Goal: Navigation & Orientation: Understand site structure

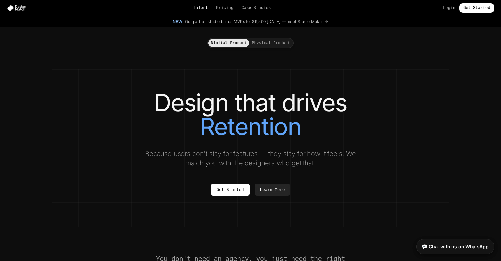
click at [202, 9] on link "Talent" at bounding box center [201, 7] width 15 height 5
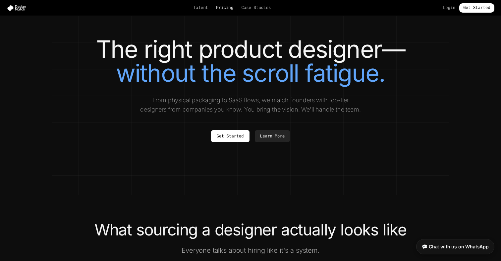
click at [223, 10] on link "Pricing" at bounding box center [224, 7] width 17 height 5
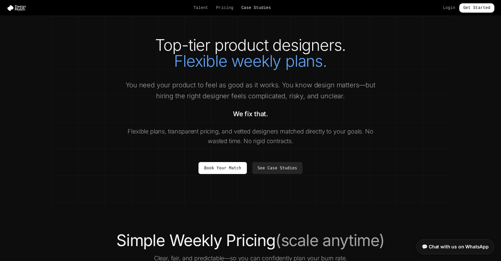
click at [252, 9] on link "Case Studies" at bounding box center [256, 7] width 30 height 5
